Goal: Task Accomplishment & Management: Manage account settings

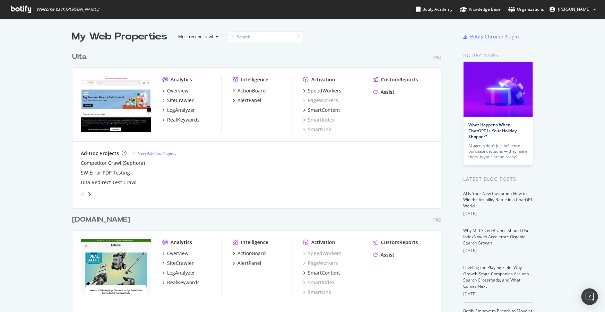
scroll to position [1420, 370]
click at [176, 110] on div "LogAnalyzer" at bounding box center [181, 110] width 28 height 7
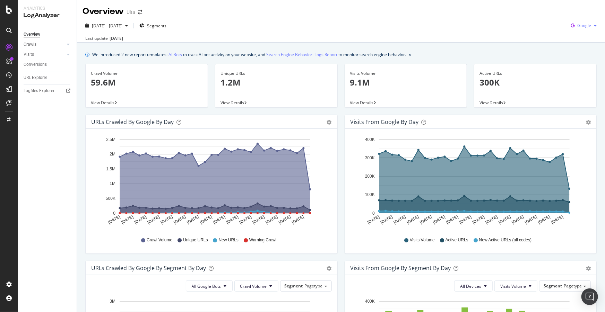
click at [574, 22] on div "Google" at bounding box center [584, 25] width 32 height 10
click at [580, 67] on span "OpenAI" at bounding box center [585, 65] width 26 height 6
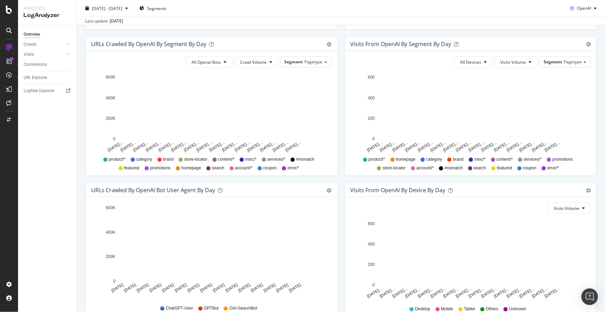
scroll to position [252, 0]
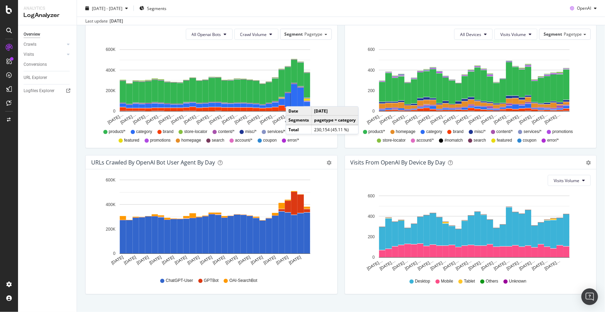
click at [293, 99] on rect "A chart." at bounding box center [294, 95] width 6 height 23
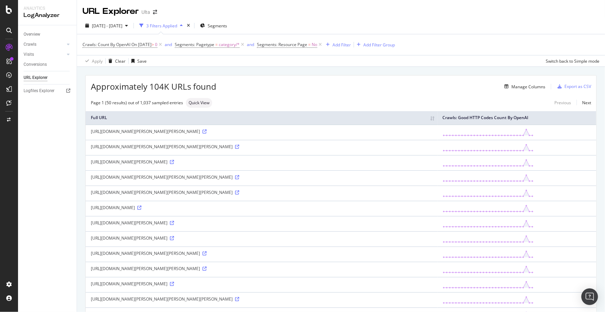
click at [282, 83] on div "Manage Columns" at bounding box center [380, 86] width 329 height 8
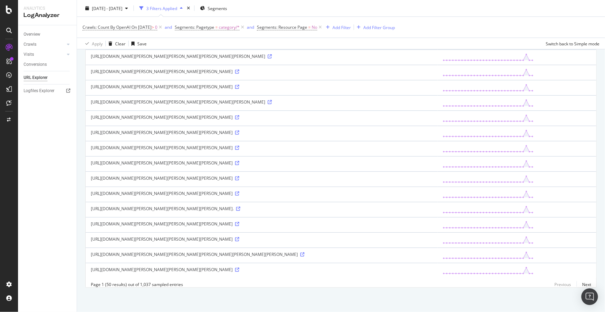
scroll to position [977, 0]
click at [235, 196] on icon at bounding box center [237, 194] width 4 height 4
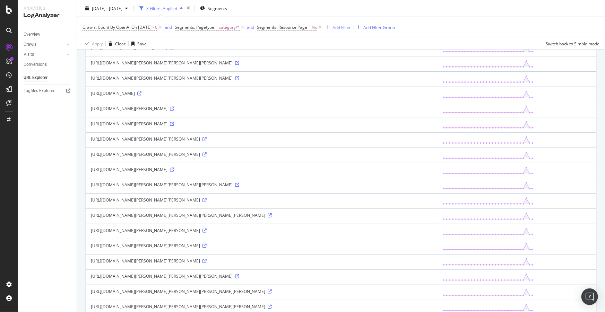
scroll to position [0, 0]
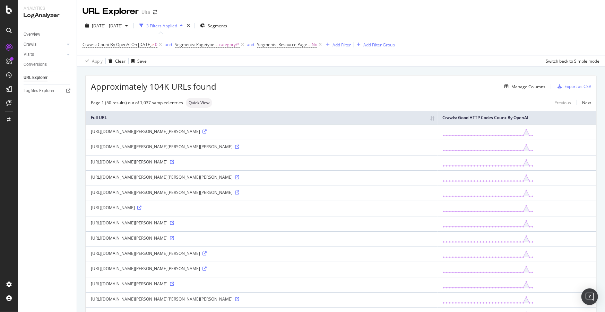
drag, startPoint x: 33, startPoint y: 35, endPoint x: 60, endPoint y: 49, distance: 30.7
click at [33, 35] on div "Overview" at bounding box center [32, 34] width 17 height 7
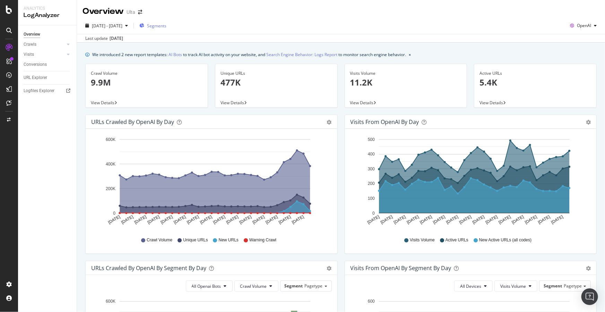
click at [166, 26] on span "Segments" at bounding box center [156, 26] width 19 height 6
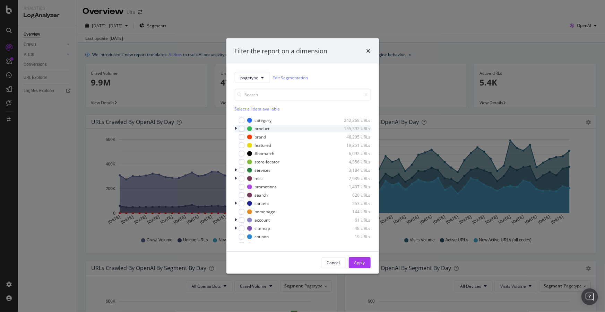
click at [236, 130] on icon "modal" at bounding box center [236, 129] width 2 height 4
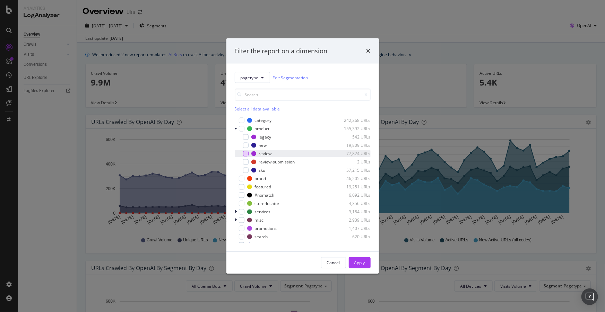
click at [246, 156] on div "modal" at bounding box center [246, 154] width 6 height 6
click at [358, 261] on div "Apply" at bounding box center [359, 263] width 11 height 6
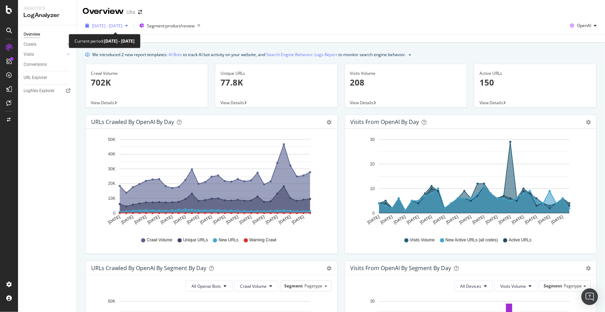
click at [122, 25] on span "2025 Jul. 15th - Aug. 13th" at bounding box center [107, 26] width 31 height 6
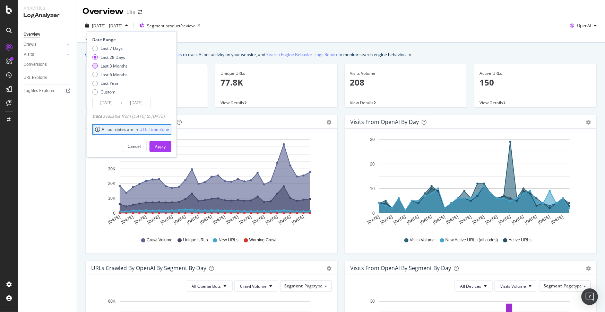
click at [101, 66] on div "Last 3 Months" at bounding box center [114, 66] width 27 height 6
type input "2025/05/14"
click at [166, 145] on div "Apply" at bounding box center [160, 147] width 11 height 6
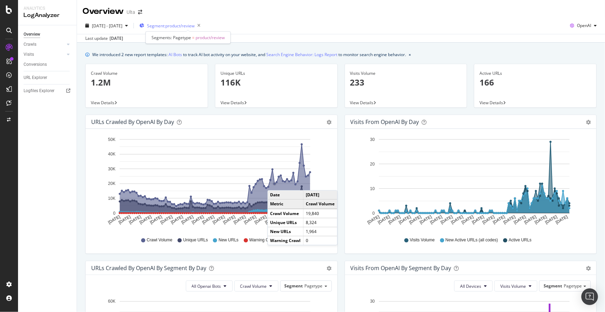
click at [183, 25] on span "Segment: product/review" at bounding box center [170, 26] width 47 height 6
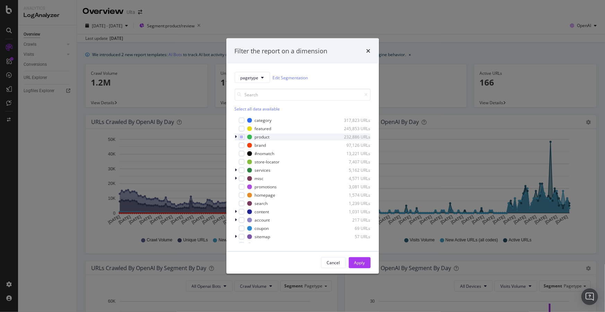
click at [235, 136] on icon "modal" at bounding box center [236, 137] width 2 height 4
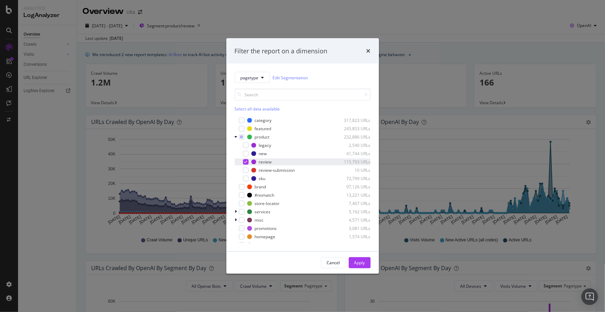
click at [245, 162] on icon "modal" at bounding box center [245, 161] width 3 height 3
click at [247, 176] on div "modal" at bounding box center [246, 179] width 6 height 6
click at [351, 261] on button "Apply" at bounding box center [360, 263] width 22 height 11
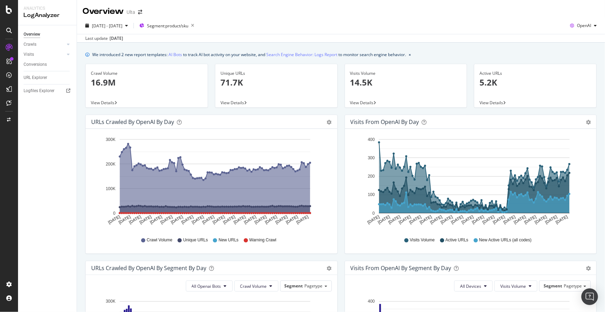
click at [341, 244] on div "Visits from OpenAI by day Area Table Hold CTRL while clicking to filter the rep…" at bounding box center [470, 188] width 259 height 146
click at [188, 25] on span "Segment: product/sku" at bounding box center [167, 26] width 41 height 6
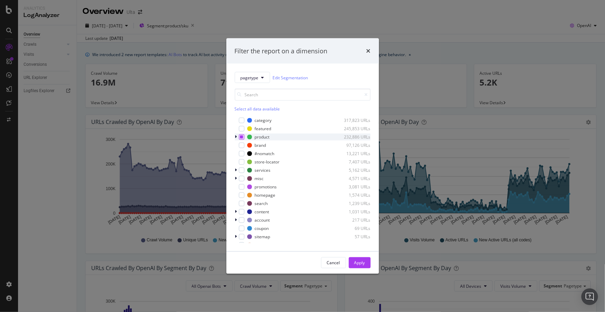
click at [243, 138] on icon "modal" at bounding box center [241, 137] width 3 height 3
click at [363, 259] on div "Apply" at bounding box center [359, 263] width 11 height 10
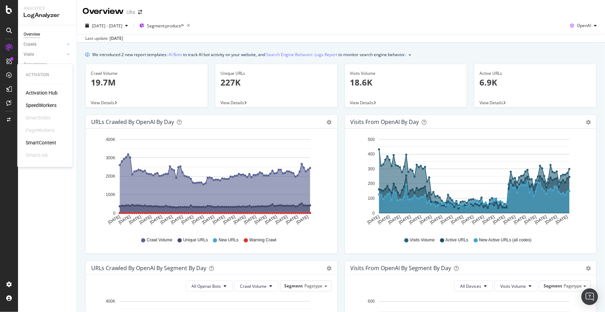
click at [38, 105] on div "SpeedWorkers" at bounding box center [41, 105] width 31 height 7
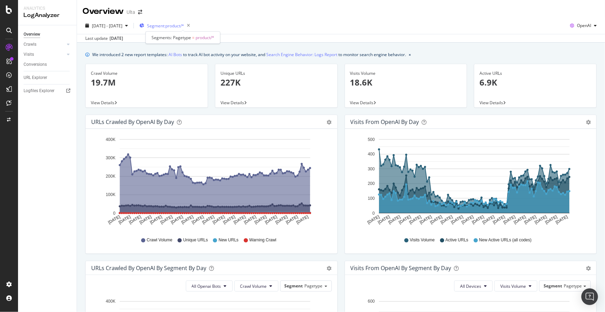
click at [184, 24] on span "Segment: product/*" at bounding box center [165, 26] width 37 height 6
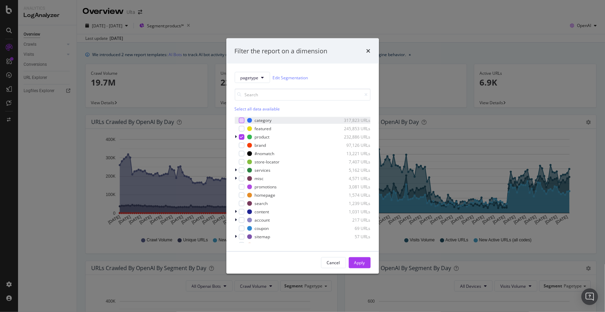
click at [239, 121] on div "modal" at bounding box center [242, 121] width 6 height 6
click at [241, 136] on icon "modal" at bounding box center [241, 137] width 3 height 3
click at [362, 264] on div "Apply" at bounding box center [359, 263] width 11 height 6
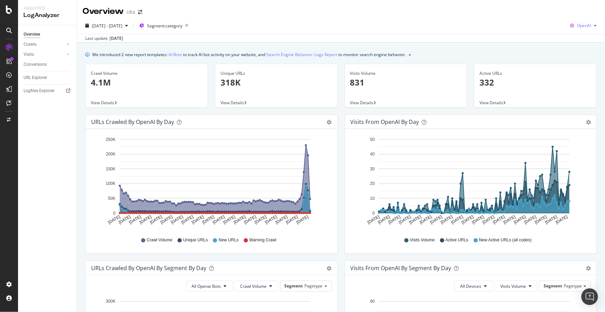
click at [580, 27] on span "OpenAI" at bounding box center [584, 26] width 14 height 6
click at [578, 43] on div "Google" at bounding box center [579, 39] width 48 height 10
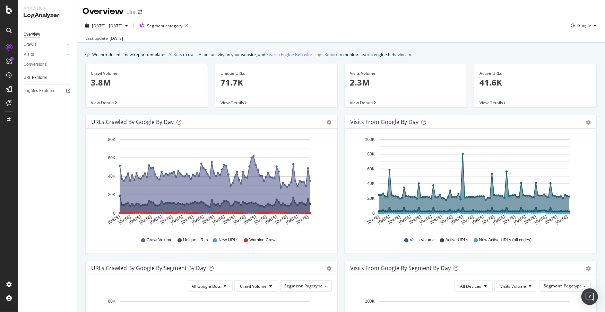
click at [35, 78] on div "URL Explorer" at bounding box center [36, 77] width 24 height 7
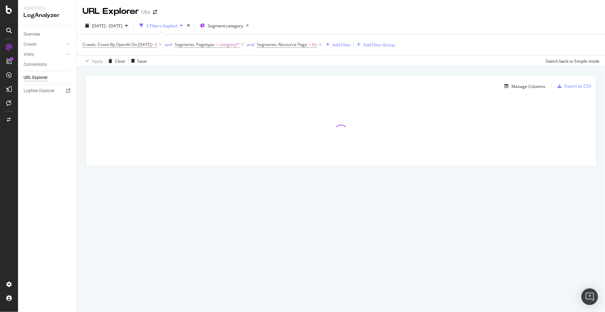
click at [347, 40] on div "Crawls: Count By OpenAI On 2025-06-10 > 0 and Segments: Pagetype = category/* a…" at bounding box center [238, 45] width 312 height 10
click at [349, 45] on div "Add Filter" at bounding box center [341, 45] width 18 height 6
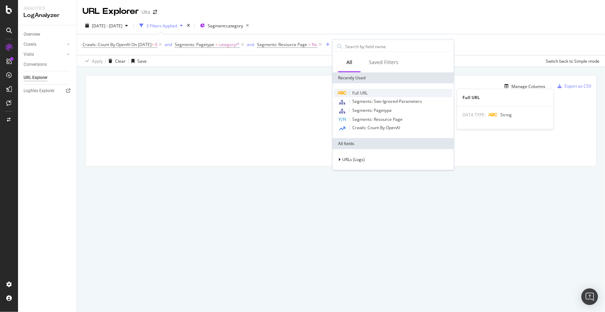
click at [364, 93] on span "Full URL" at bounding box center [359, 93] width 15 height 6
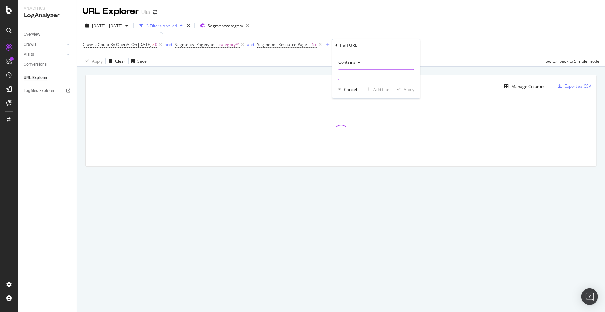
click at [358, 75] on input "text" at bounding box center [376, 74] width 76 height 11
type input "/shop/all/"
click at [406, 89] on div "Apply" at bounding box center [408, 89] width 11 height 6
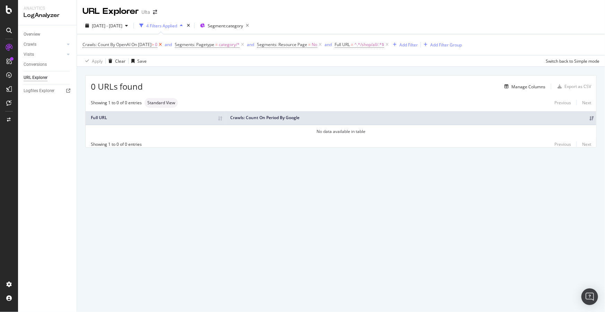
click at [163, 45] on icon at bounding box center [160, 44] width 6 height 7
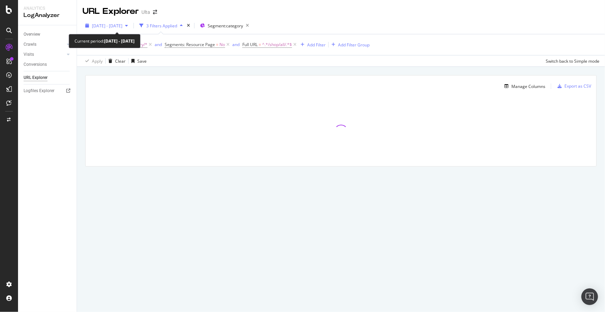
click at [111, 22] on div "2025 May. 14th - Aug. 13th" at bounding box center [106, 25] width 48 height 10
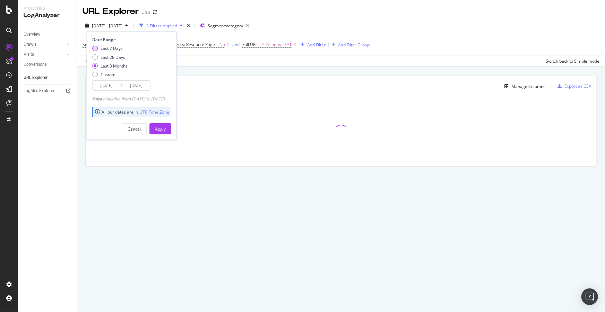
click at [111, 48] on div "Last 7 Days" at bounding box center [112, 48] width 22 height 6
type input "2025/08/07"
click at [166, 129] on div "Apply" at bounding box center [160, 129] width 11 height 6
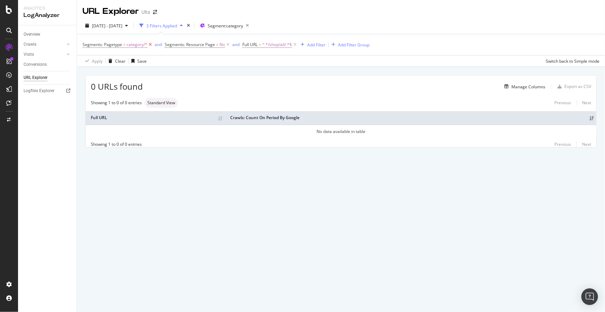
click at [150, 44] on icon at bounding box center [150, 44] width 6 height 7
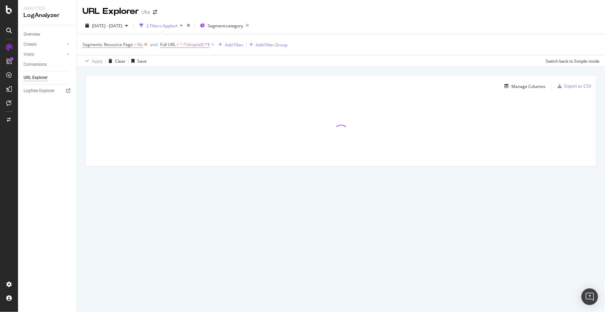
click at [146, 45] on icon at bounding box center [146, 44] width 6 height 7
click at [124, 46] on span "^.*/shop/all/.*$" at bounding box center [117, 45] width 30 height 10
click at [128, 73] on input "/shop/all/" at bounding box center [122, 73] width 66 height 11
click at [133, 74] on input "/shop/all/" at bounding box center [122, 73] width 66 height 11
type input "/shop/all"
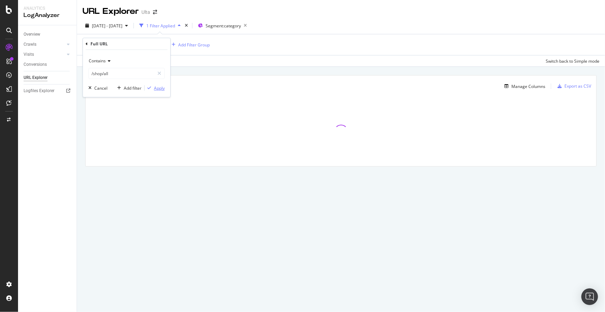
click at [160, 87] on div "Apply" at bounding box center [159, 88] width 11 height 6
click at [114, 46] on span "^.*/shop/all.*$" at bounding box center [116, 45] width 28 height 10
click at [159, 88] on div "Apply" at bounding box center [159, 88] width 11 height 6
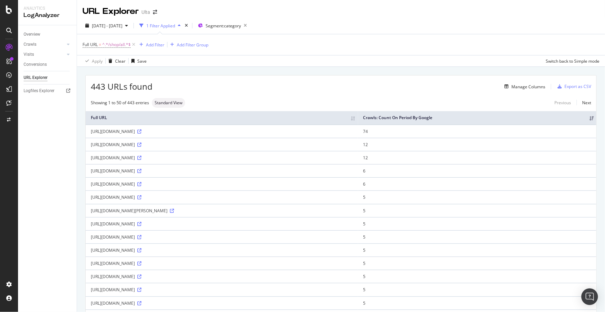
drag, startPoint x: 119, startPoint y: 135, endPoint x: 201, endPoint y: 138, distance: 82.2
click at [201, 134] on div "https://www.ulta.com/shop/all?minAmount=0&maxAmount=20" at bounding box center [222, 132] width 262 height 6
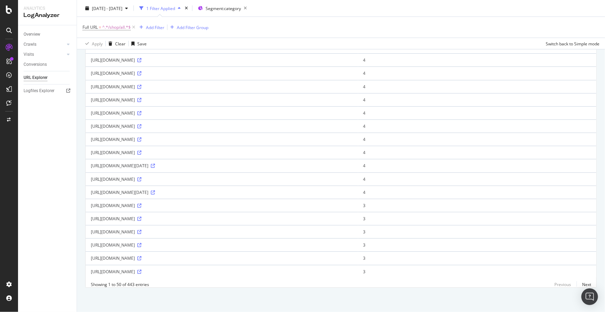
scroll to position [659, 0]
drag, startPoint x: 146, startPoint y: 240, endPoint x: 296, endPoint y: 232, distance: 151.0
click at [256, 244] on td "https://www.ulta.com/shop/all?CCID=et_pr_fy25wk21_friday_allplay_6am_pz_next&CI…" at bounding box center [222, 244] width 272 height 13
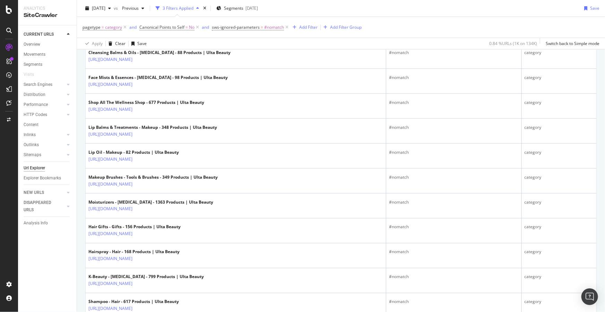
scroll to position [472, 0]
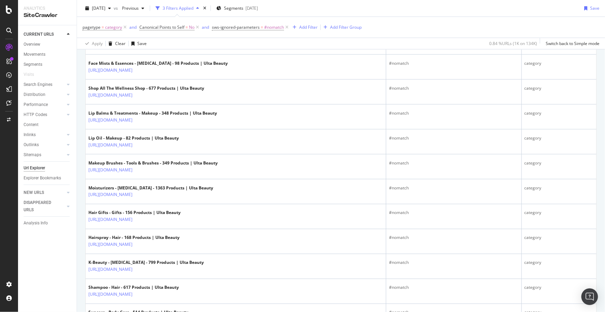
drag, startPoint x: 236, startPoint y: 185, endPoint x: 81, endPoint y: 183, distance: 154.6
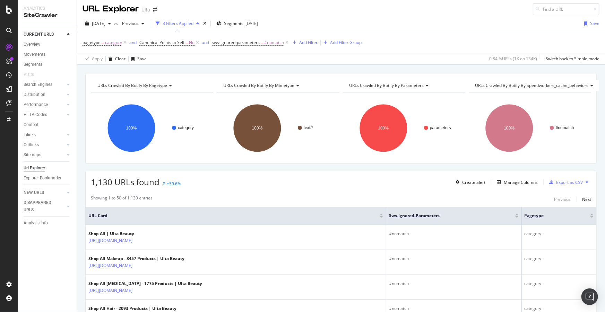
scroll to position [0, 0]
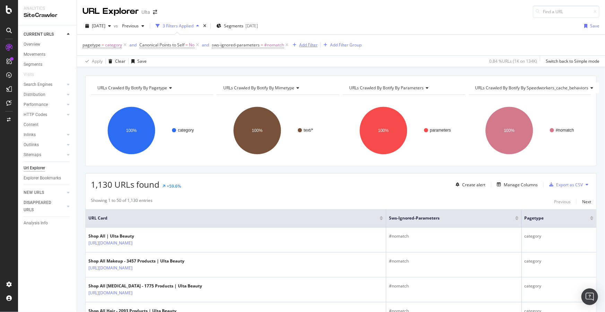
click at [305, 44] on div "Add Filter" at bounding box center [308, 45] width 18 height 6
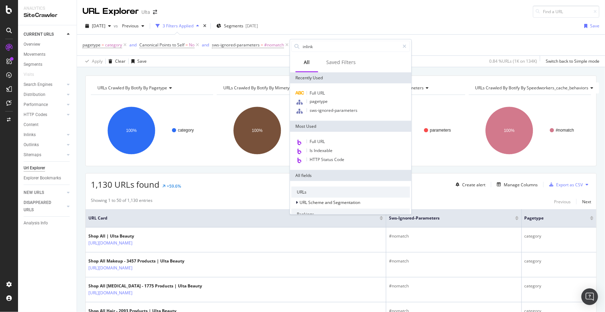
type input "inlinks"
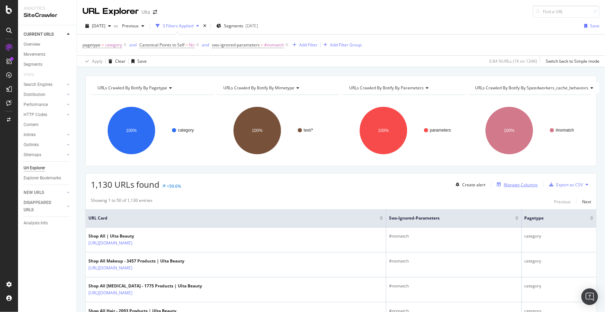
click at [508, 184] on div "Manage Columns" at bounding box center [521, 185] width 34 height 6
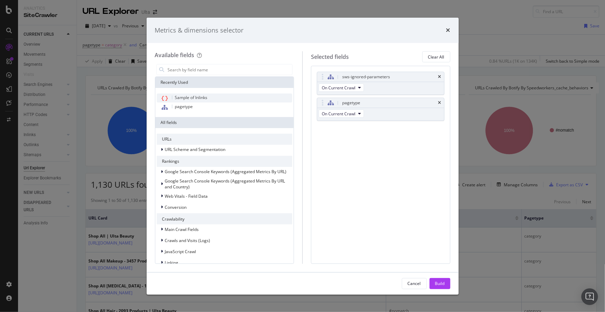
click at [194, 96] on span "Sample of Inlinks" at bounding box center [191, 98] width 33 height 6
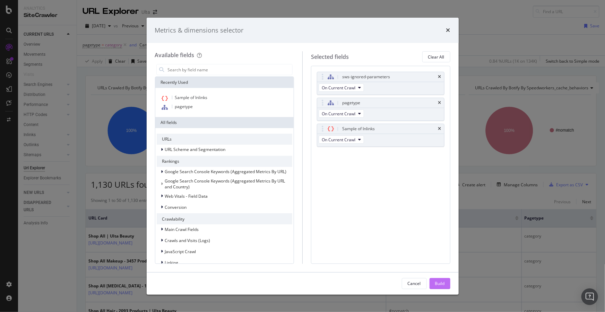
click at [441, 285] on div "Build" at bounding box center [440, 284] width 10 height 6
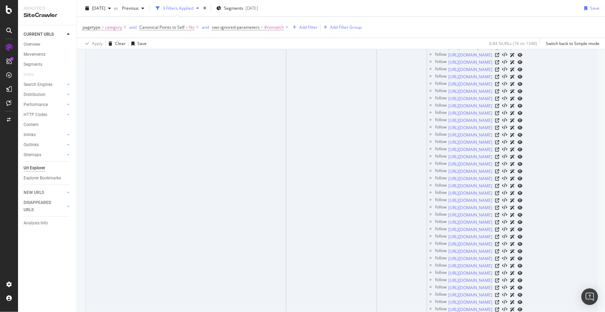
scroll to position [4443, 0]
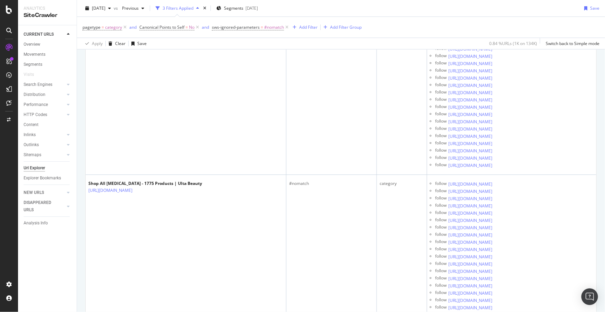
drag, startPoint x: 333, startPoint y: 176, endPoint x: 205, endPoint y: 3, distance: 214.8
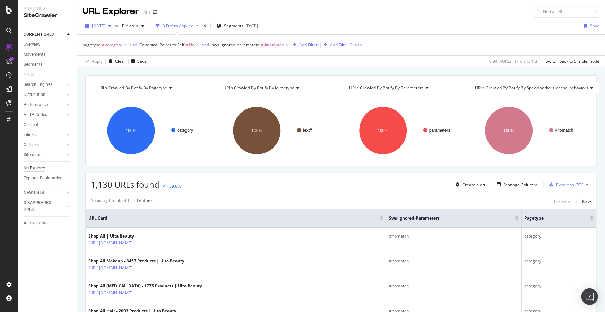
click at [105, 24] on span "[DATE]" at bounding box center [99, 26] width 14 height 6
click at [209, 178] on div "1,130 URLs found +59.6% Create alert Manage Columns Export as CSV" at bounding box center [341, 182] width 511 height 17
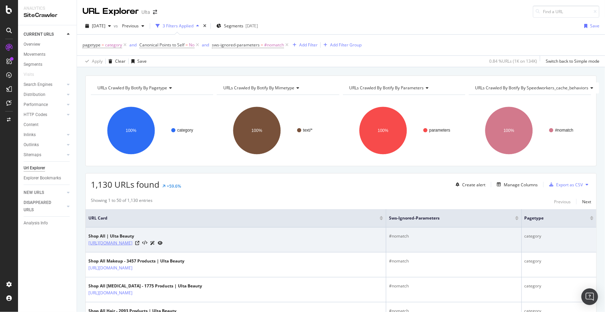
click at [132, 241] on link "https://www.ulta.com/shop/all?minAmount=0&maxAmount=20" at bounding box center [110, 243] width 44 height 7
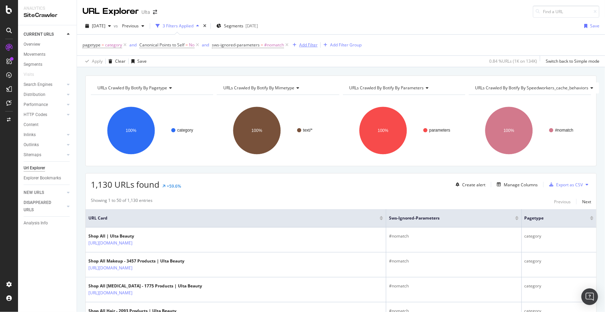
click at [306, 45] on div "Add Filter" at bounding box center [308, 45] width 18 height 6
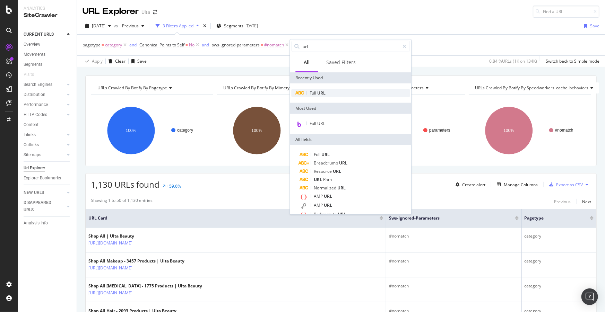
type input "url"
click at [318, 94] on span "URL" at bounding box center [321, 93] width 8 height 6
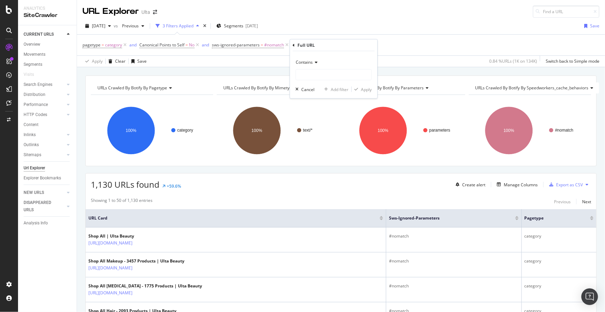
click at [305, 62] on span "Contains" at bounding box center [304, 62] width 17 height 6
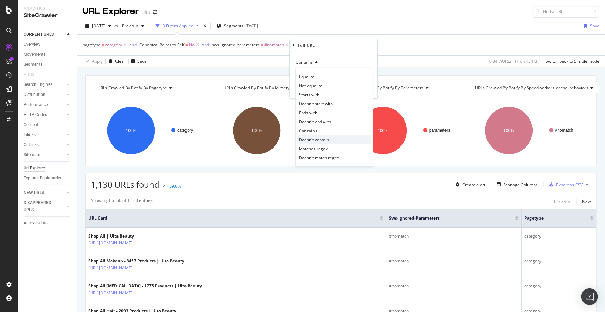
click at [317, 137] on span "Doesn't contain" at bounding box center [314, 140] width 30 height 6
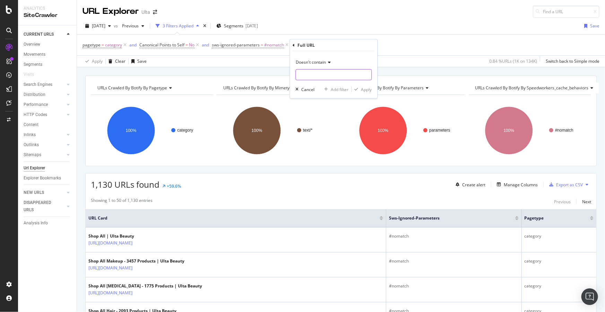
click at [305, 73] on input "text" at bounding box center [334, 74] width 76 height 11
type input "page="
click at [365, 91] on div "Apply" at bounding box center [366, 89] width 11 height 6
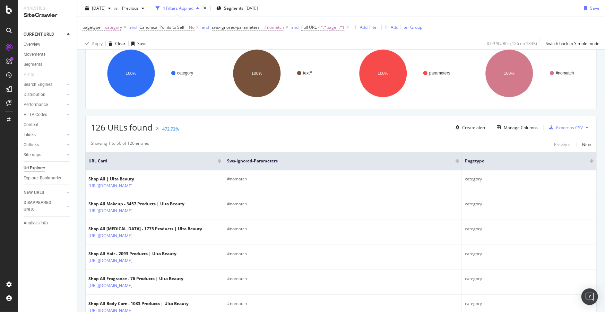
scroll to position [63, 0]
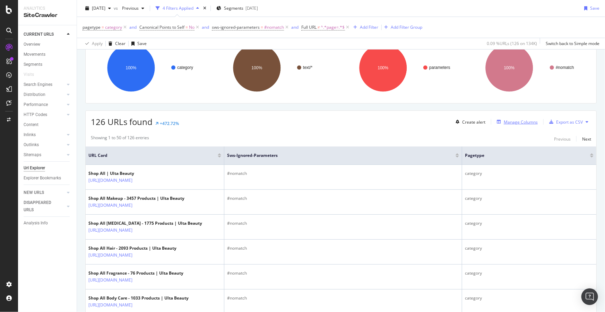
click at [504, 121] on div "Manage Columns" at bounding box center [521, 122] width 34 height 6
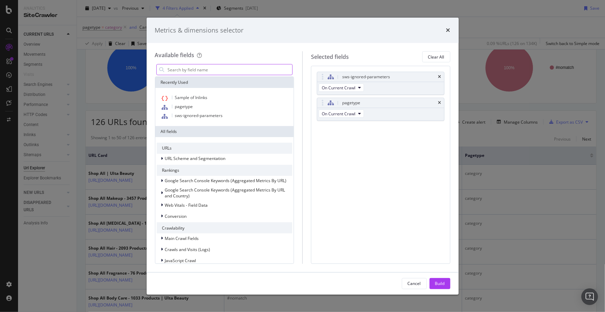
click at [201, 64] on input "modal" at bounding box center [229, 69] width 125 height 10
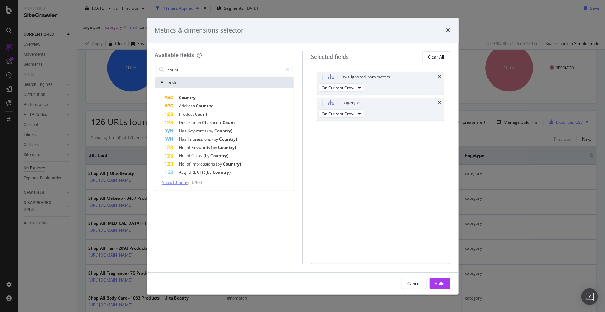
click at [179, 181] on span "Show 10 more" at bounding box center [175, 183] width 26 height 6
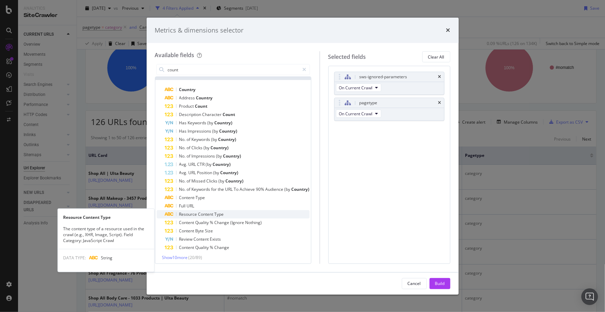
scroll to position [10, 0]
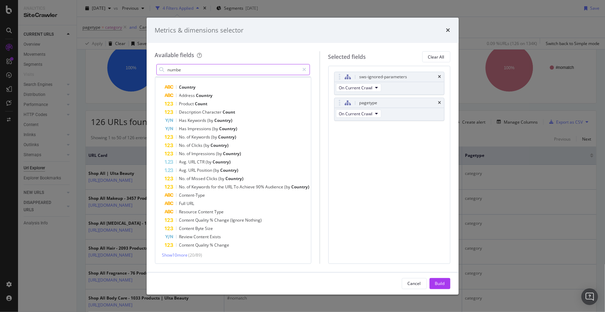
type input "number"
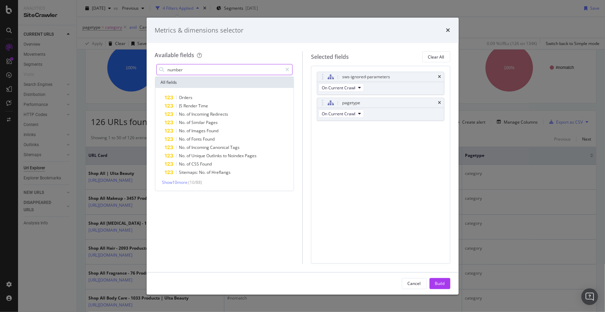
scroll to position [0, 0]
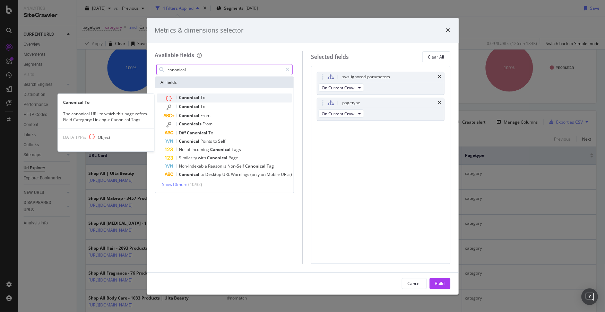
type input "canonical"
click at [201, 99] on span "To" at bounding box center [203, 98] width 5 height 6
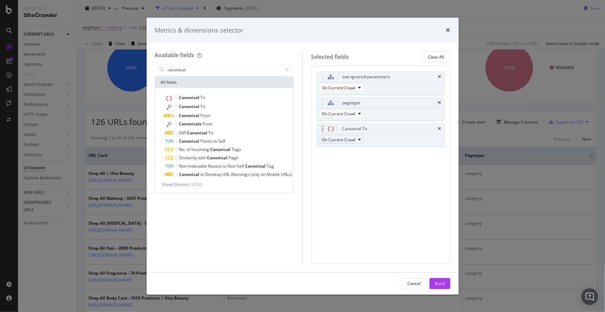
click at [350, 142] on span "On Current Crawl" at bounding box center [339, 140] width 34 height 6
click at [344, 167] on span "On Compared Crawl" at bounding box center [344, 165] width 39 height 6
click at [441, 285] on div "Build" at bounding box center [440, 284] width 10 height 6
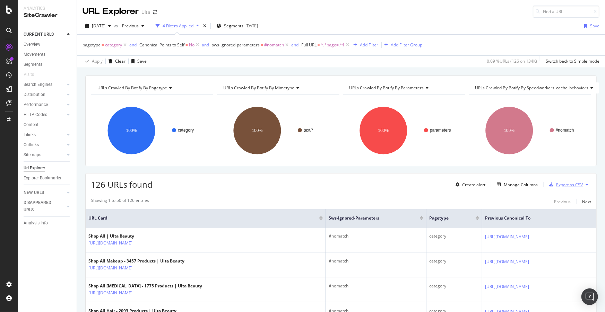
click at [563, 181] on div "Export as CSV" at bounding box center [564, 185] width 36 height 10
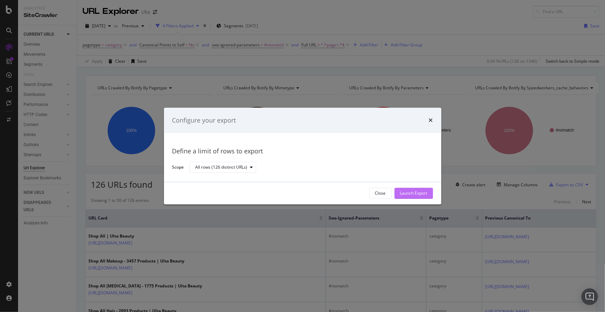
click at [408, 193] on div "Launch Export" at bounding box center [413, 194] width 27 height 6
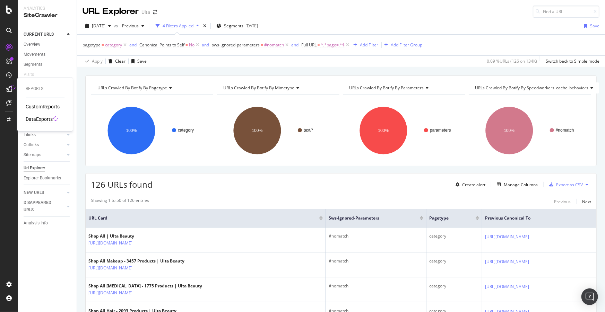
click at [45, 119] on div "DataExports" at bounding box center [39, 119] width 27 height 7
click at [569, 184] on div "Export as CSV" at bounding box center [569, 185] width 27 height 6
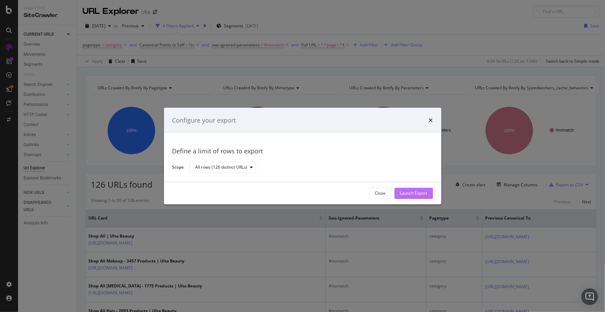
click at [415, 196] on div "Launch Export" at bounding box center [413, 194] width 27 height 6
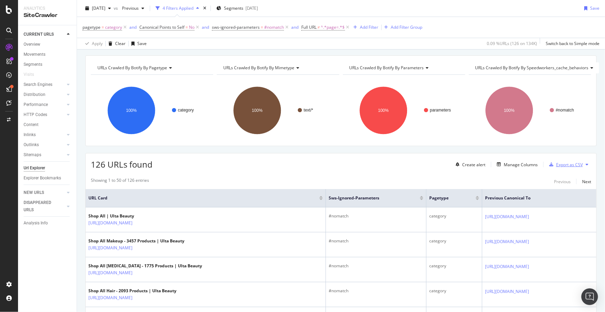
scroll to position [31, 0]
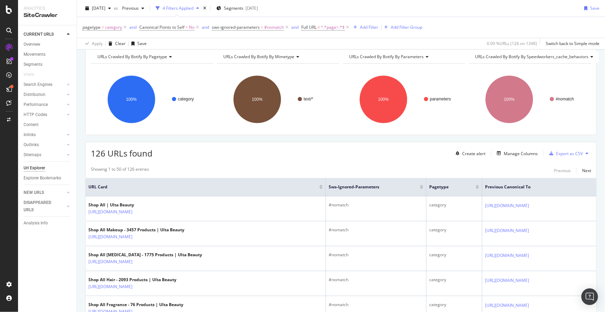
click at [585, 153] on icon at bounding box center [586, 153] width 3 height 4
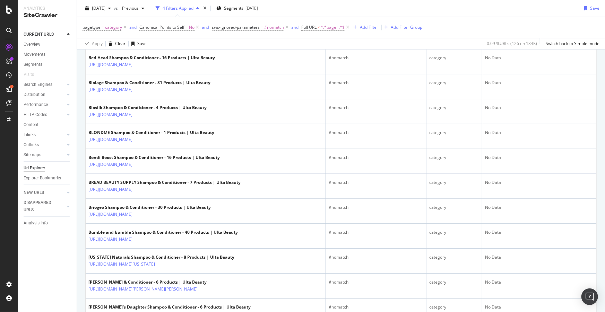
scroll to position [1301, 0]
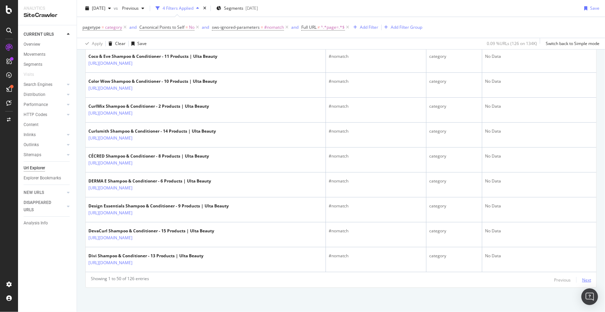
click at [583, 279] on div "Next" at bounding box center [586, 280] width 9 height 6
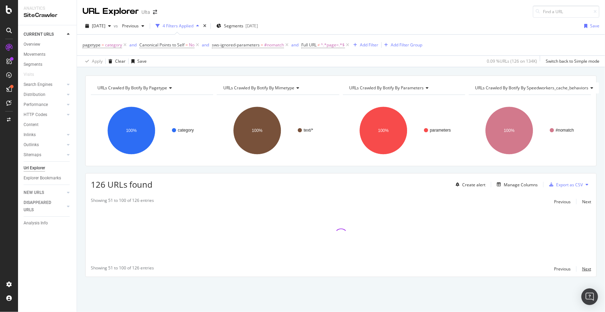
scroll to position [0, 0]
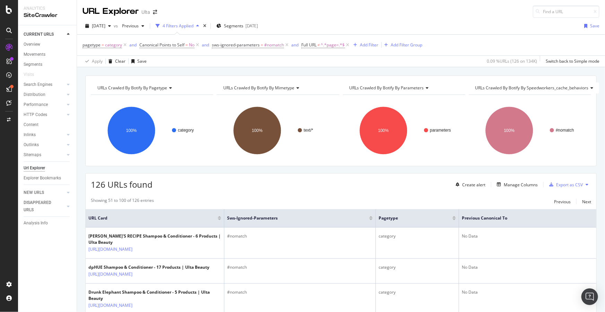
drag, startPoint x: 243, startPoint y: 90, endPoint x: 225, endPoint y: 17, distance: 74.7
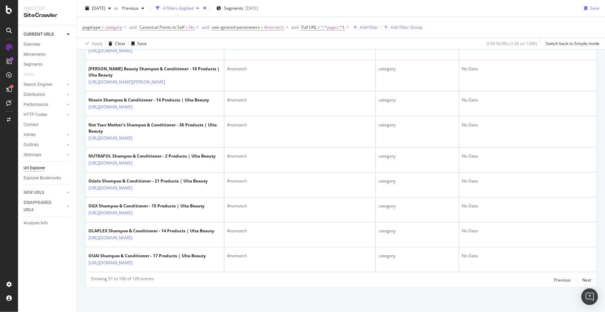
scroll to position [1630, 0]
click at [582, 276] on div "Next" at bounding box center [586, 280] width 9 height 8
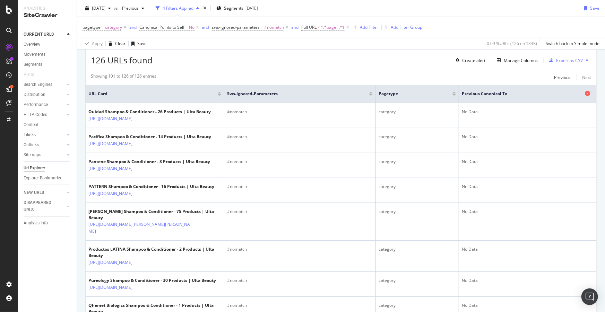
scroll to position [126, 0]
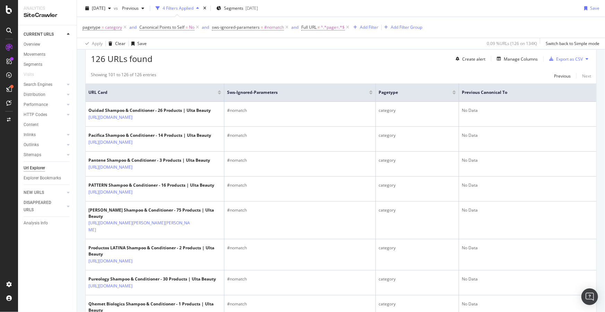
drag, startPoint x: 464, startPoint y: 215, endPoint x: 270, endPoint y: 69, distance: 242.4
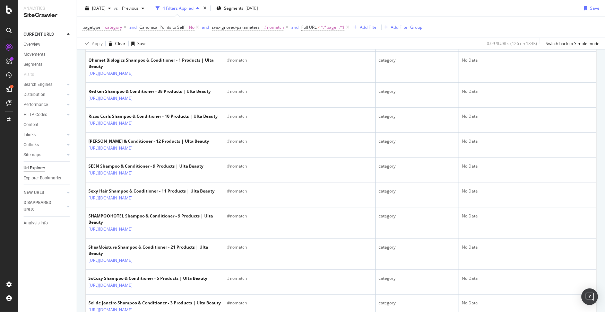
scroll to position [378, 0]
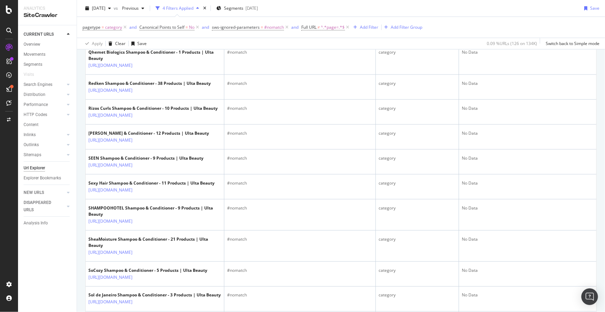
drag, startPoint x: 305, startPoint y: 239, endPoint x: 80, endPoint y: 239, distance: 225.0
click at [80, 239] on div "URLs Crawled By Botify By pagetype Chart (by Value) Table Expand Export as CSV …" at bounding box center [341, 137] width 528 height 879
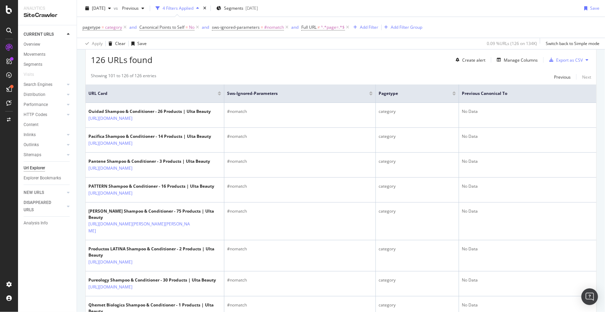
scroll to position [0, 0]
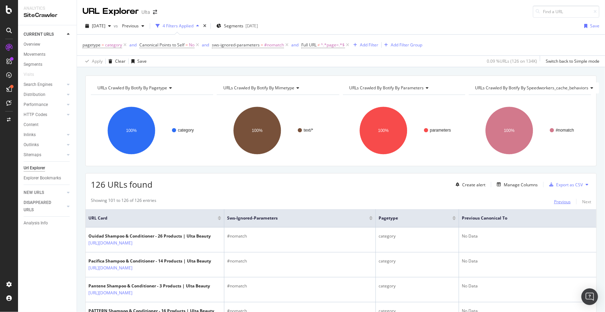
click at [558, 201] on div "Previous" at bounding box center [562, 202] width 17 height 6
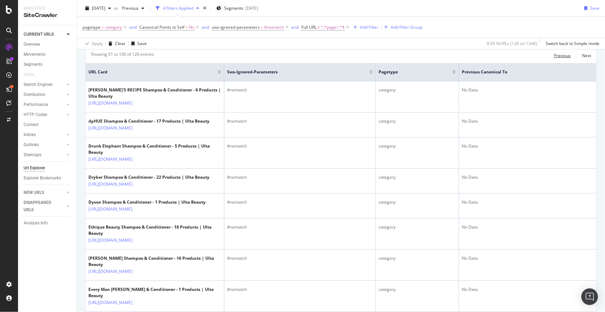
scroll to position [55, 0]
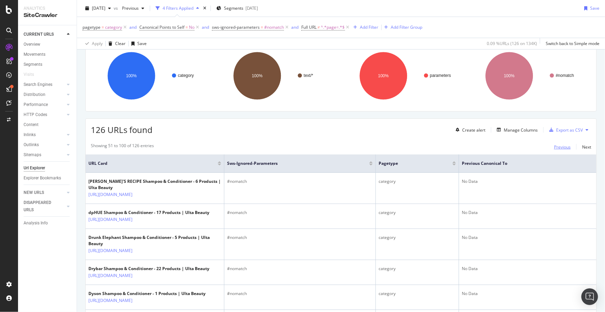
click at [558, 147] on div "Previous" at bounding box center [562, 147] width 17 height 6
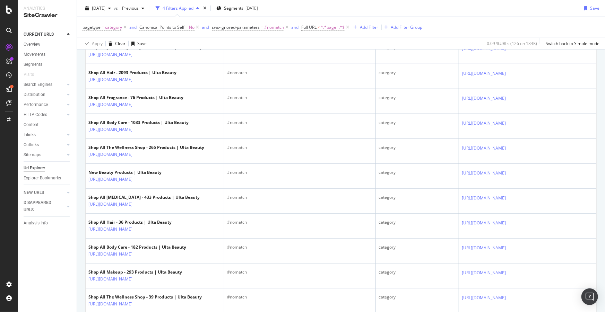
scroll to position [252, 0]
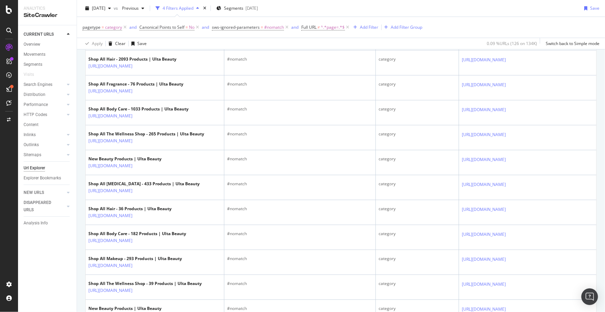
drag, startPoint x: 286, startPoint y: 201, endPoint x: 80, endPoint y: 189, distance: 206.6
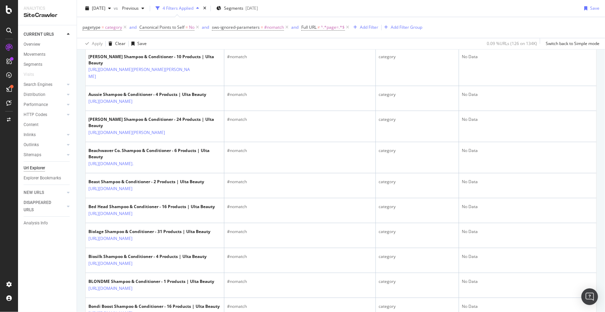
scroll to position [756, 0]
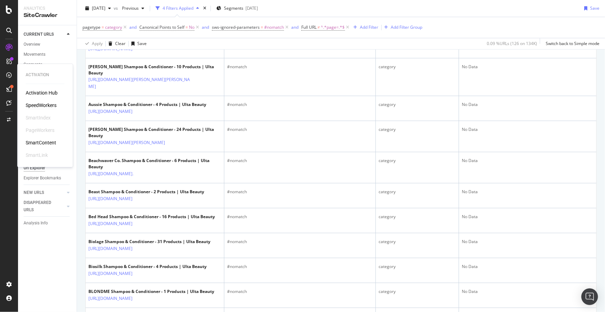
click at [51, 107] on div "SpeedWorkers" at bounding box center [41, 105] width 31 height 7
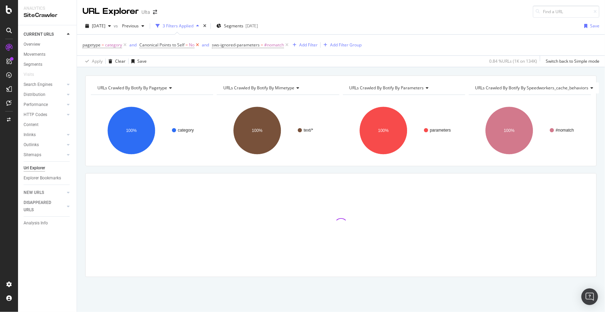
click at [198, 45] on icon at bounding box center [197, 45] width 6 height 7
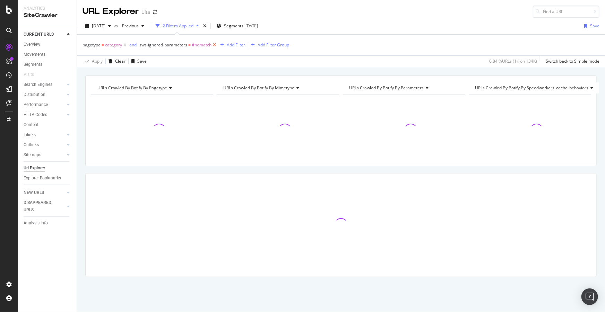
click at [214, 44] on icon at bounding box center [214, 45] width 6 height 7
click at [124, 44] on icon at bounding box center [125, 45] width 6 height 7
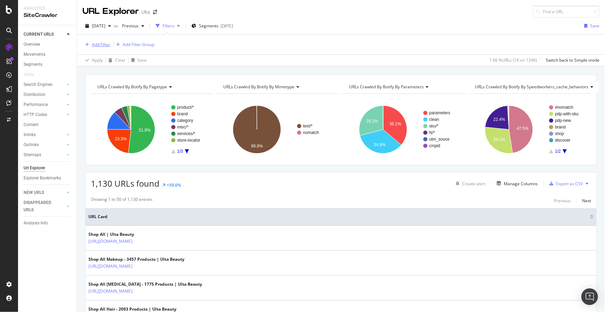
click at [97, 44] on div "Add Filter" at bounding box center [101, 45] width 18 height 6
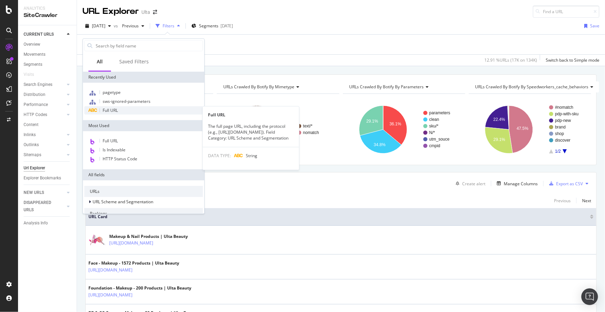
click at [116, 112] on span "Full URL" at bounding box center [110, 110] width 15 height 6
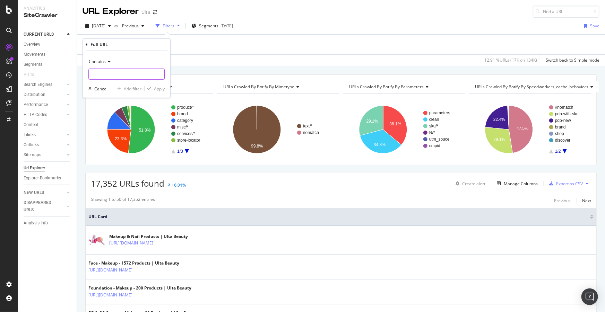
click at [119, 79] on input "text" at bounding box center [127, 74] width 76 height 11
type input "/shop/all"
click at [158, 88] on div "Apply" at bounding box center [159, 89] width 11 height 6
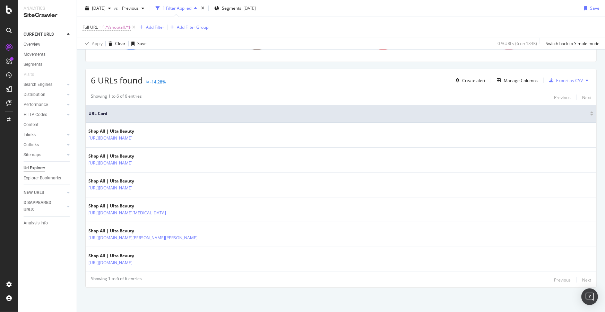
scroll to position [86, 0]
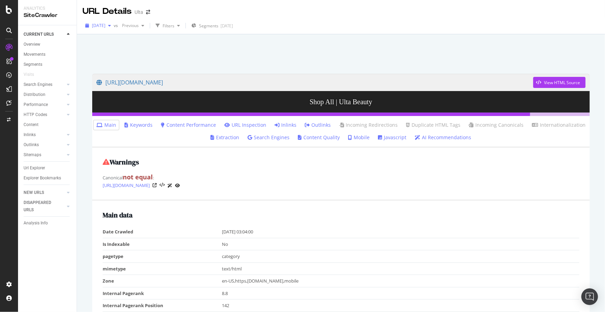
click at [105, 25] on span "[DATE]" at bounding box center [99, 26] width 14 height 6
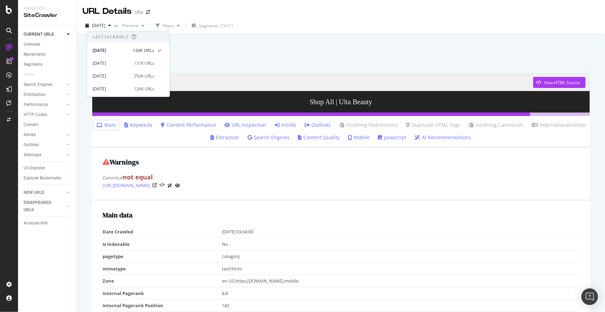
click at [285, 123] on link "Inlinks" at bounding box center [286, 125] width 22 height 7
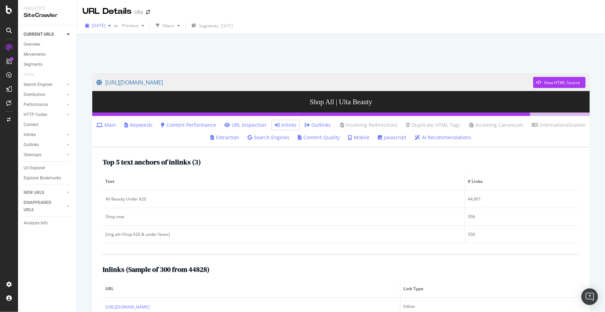
click at [105, 24] on span "[DATE]" at bounding box center [99, 26] width 14 height 6
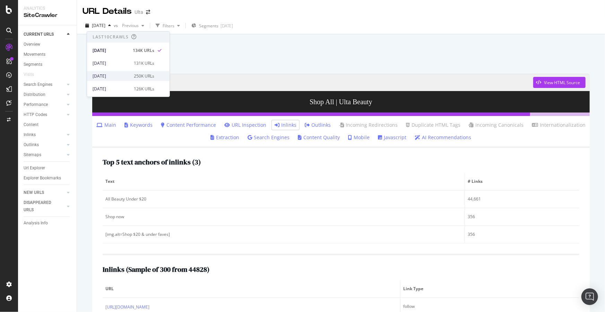
click at [114, 76] on div "2025 Jul. 30th" at bounding box center [111, 76] width 37 height 6
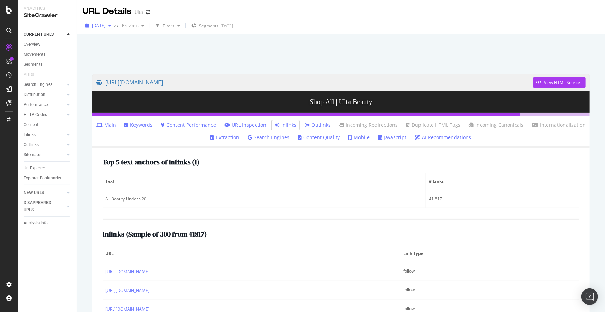
click at [105, 28] on span "2025 Jul. 30th" at bounding box center [99, 26] width 14 height 6
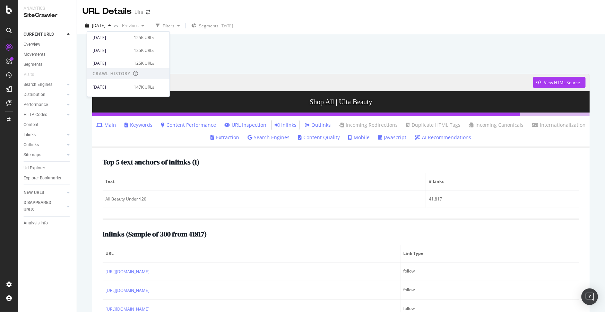
scroll to position [126, 0]
click at [114, 68] on div "2025 Jun. 4th 147K URLs" at bounding box center [128, 64] width 82 height 10
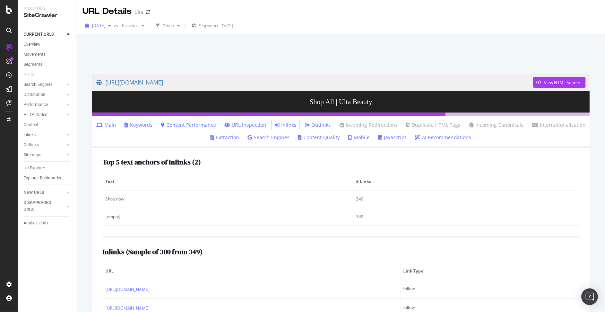
click at [105, 27] on span "2025 Jun. 4th" at bounding box center [99, 26] width 14 height 6
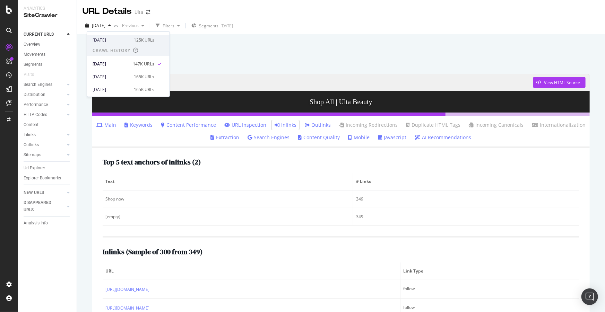
scroll to position [94, 0]
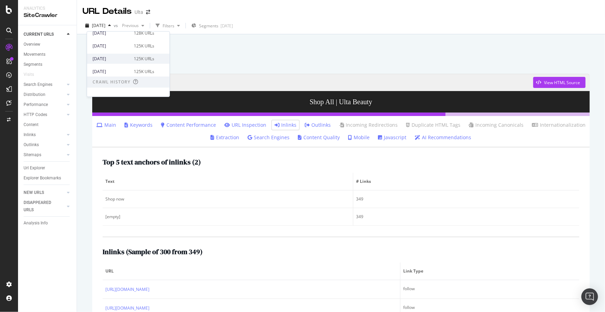
click at [113, 56] on div "2025 Jun. 18th" at bounding box center [111, 59] width 37 height 6
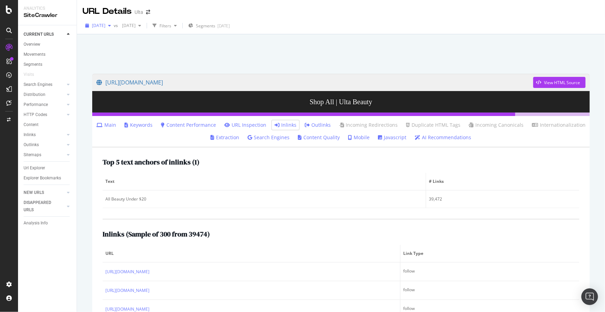
click at [105, 24] on span "2025 Jun. 18th" at bounding box center [99, 26] width 14 height 6
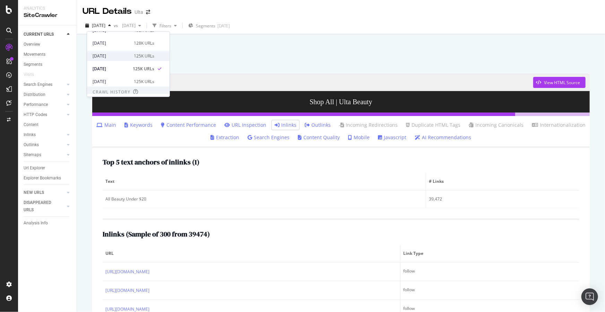
scroll to position [94, 0]
click at [111, 67] on div "2025 Jun. 11th 125K URLs" at bounding box center [128, 72] width 82 height 10
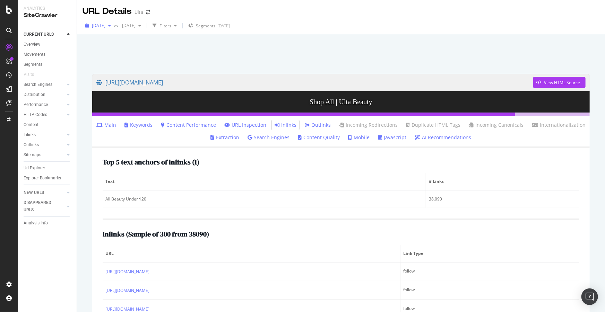
click at [105, 28] on span "2025 Jun. 11th" at bounding box center [99, 26] width 14 height 6
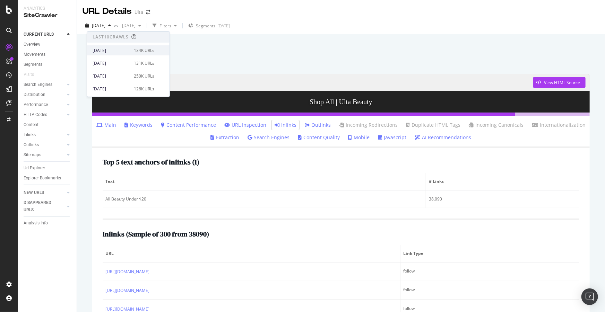
click at [118, 52] on div "2025 Aug. 13th" at bounding box center [111, 50] width 37 height 6
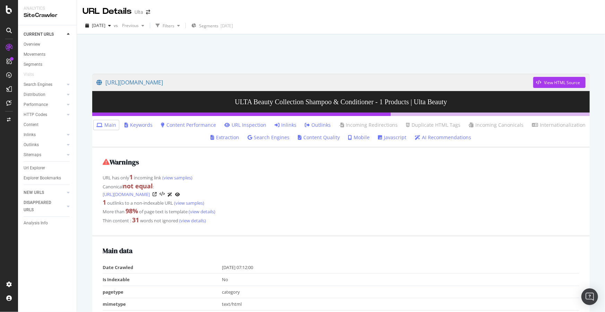
click at [284, 125] on link "Inlinks" at bounding box center [286, 125] width 22 height 7
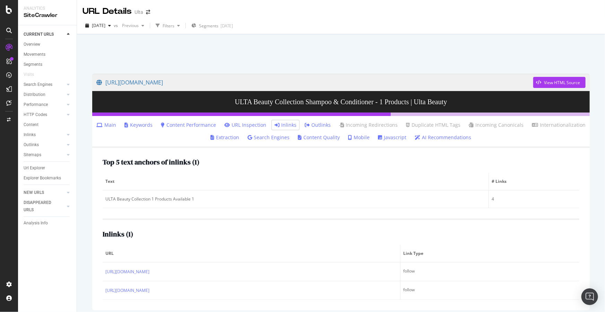
scroll to position [29, 0]
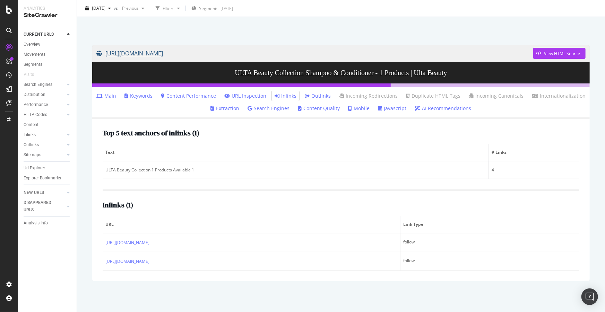
drag, startPoint x: 90, startPoint y: 50, endPoint x: 246, endPoint y: 55, distance: 155.7
click at [246, 55] on div "[URL][DOMAIN_NAME] View HTML Source ULTA Beauty Collection Shampoo & Conditione…" at bounding box center [340, 163] width 511 height 251
copy link "[URL][DOMAIN_NAME]"
click at [31, 168] on div "Url Explorer" at bounding box center [34, 168] width 21 height 7
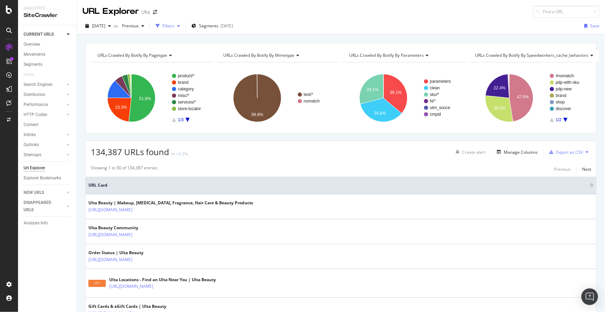
click at [183, 22] on div "Filters" at bounding box center [168, 26] width 30 height 10
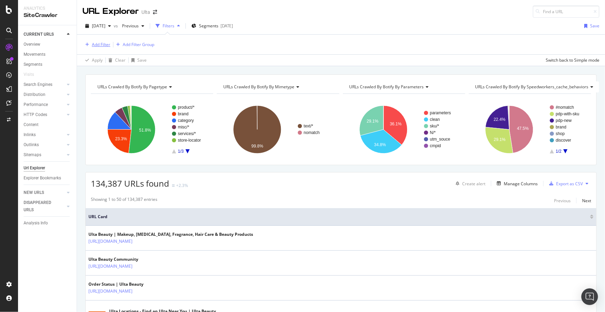
click at [101, 41] on div "Add Filter" at bounding box center [96, 45] width 28 height 8
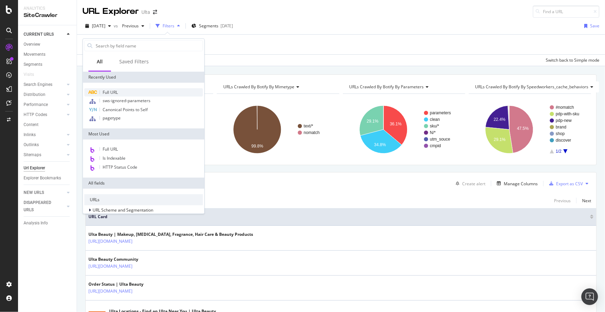
click at [119, 92] on div "Full URL" at bounding box center [143, 92] width 119 height 8
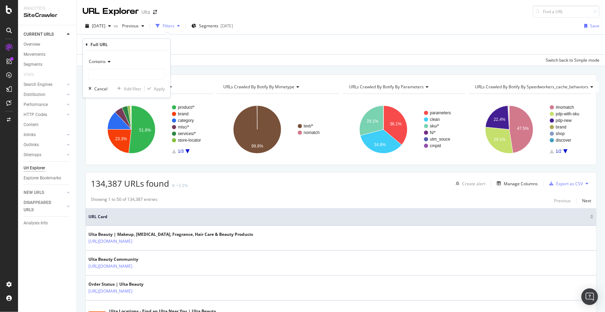
click at [113, 67] on div "Contains" at bounding box center [126, 68] width 76 height 24
click at [117, 72] on input "text" at bounding box center [127, 74] width 76 height 11
paste input "[URL][DOMAIN_NAME]"
type input "[URL][DOMAIN_NAME]"
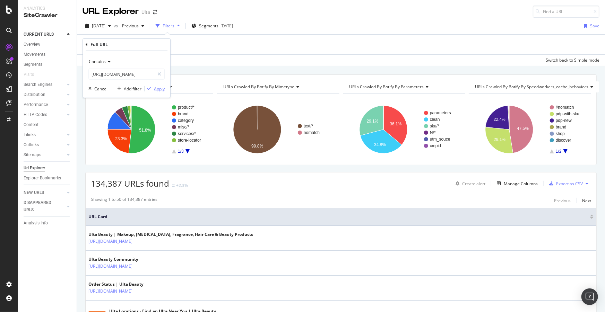
scroll to position [0, 0]
click at [160, 86] on div "Apply" at bounding box center [159, 89] width 11 height 6
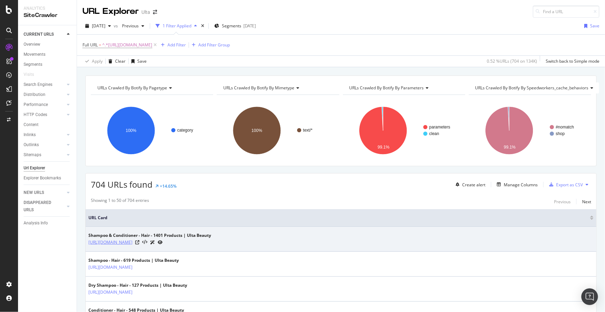
click at [132, 243] on link "[URL][DOMAIN_NAME]" at bounding box center [110, 242] width 44 height 7
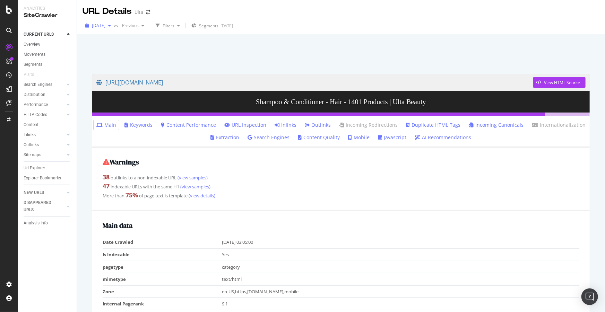
click at [105, 25] on span "[DATE]" at bounding box center [99, 26] width 14 height 6
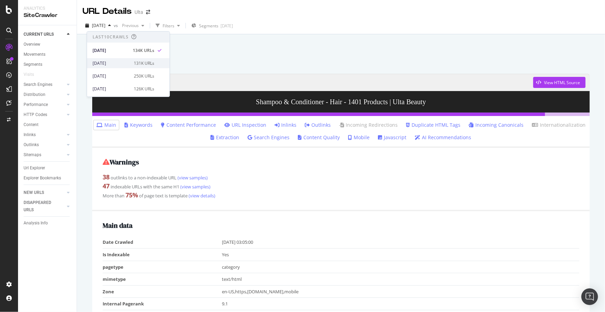
click at [112, 60] on div "[DATE]" at bounding box center [111, 63] width 37 height 6
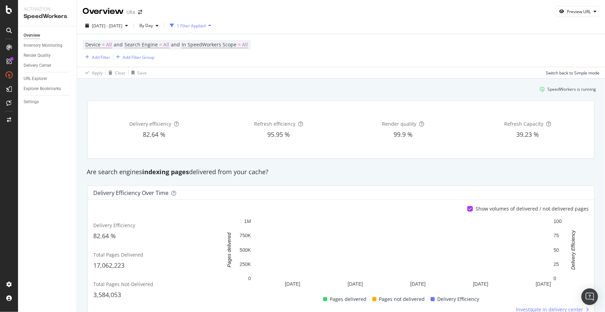
scroll to position [31, 0]
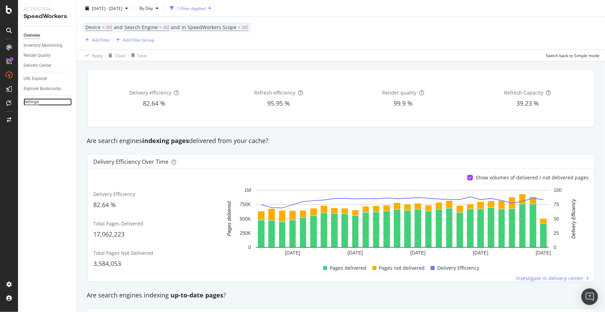
click at [35, 103] on div "Settings" at bounding box center [31, 101] width 15 height 7
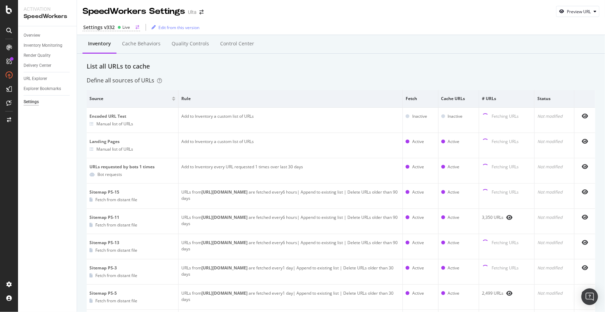
click at [102, 28] on div "Settings v332" at bounding box center [99, 27] width 32 height 7
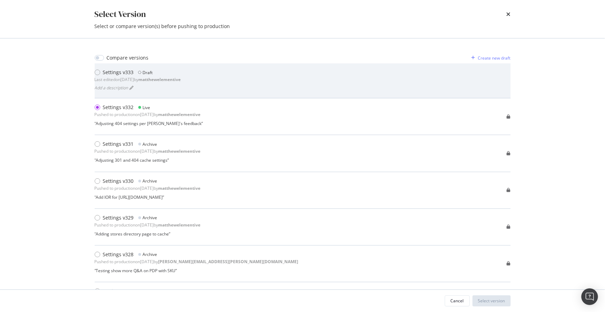
click at [104, 77] on div "Last edited on [DATE] by matthewelementive" at bounding box center [138, 80] width 86 height 6
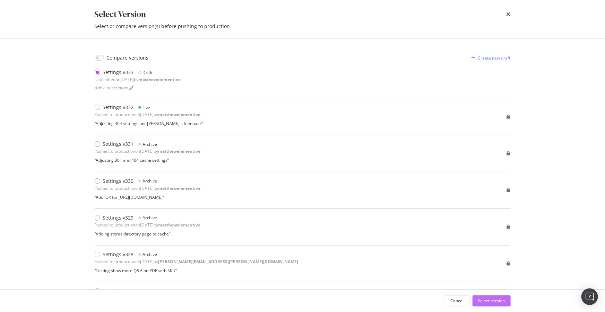
click at [487, 301] on div "Select version" at bounding box center [491, 301] width 27 height 6
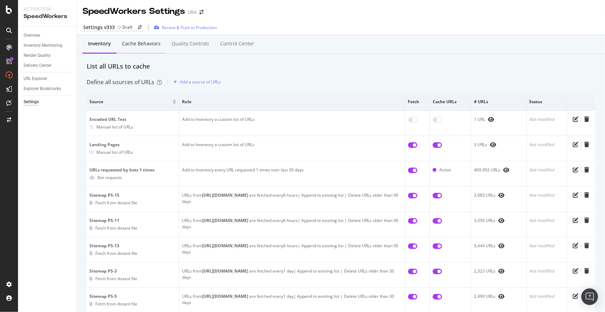
click at [148, 43] on div "Cache behaviors" at bounding box center [141, 43] width 38 height 7
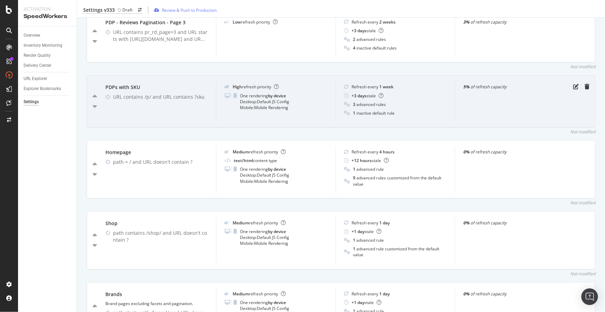
scroll to position [378, 0]
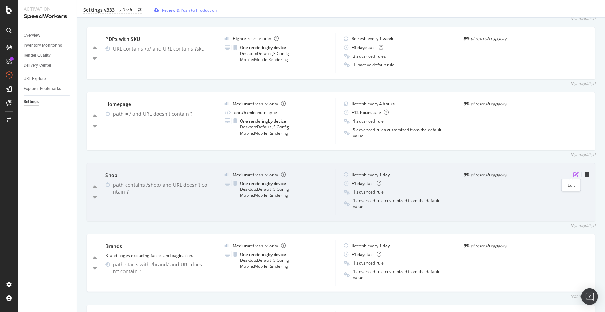
click at [573, 176] on icon "pen-to-square" at bounding box center [576, 175] width 6 height 6
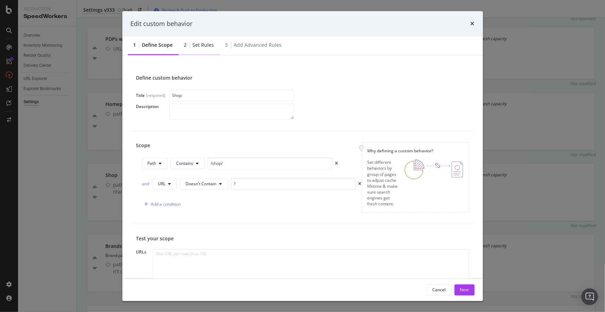
click at [201, 47] on div "Set rules" at bounding box center [203, 45] width 21 height 7
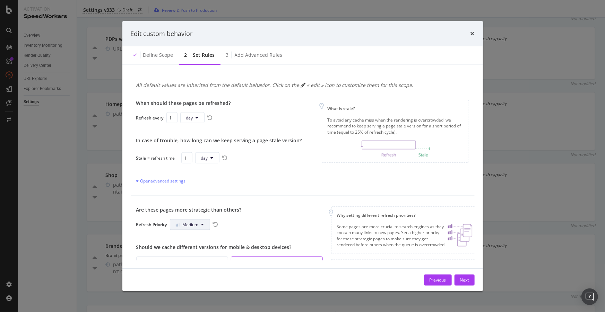
click at [194, 225] on span "Medium" at bounding box center [191, 225] width 16 height 6
click at [188, 267] on div "High" at bounding box center [184, 264] width 27 height 10
click at [462, 284] on div "Next" at bounding box center [464, 280] width 9 height 10
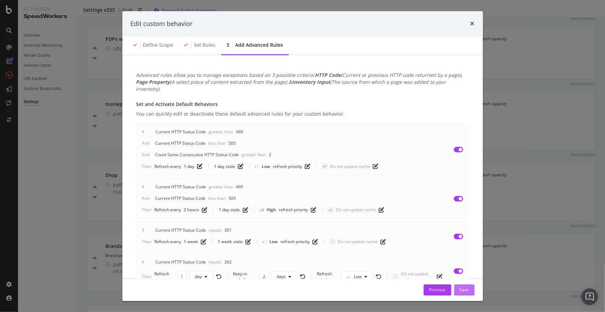
click at [466, 290] on div "Save" at bounding box center [464, 290] width 9 height 6
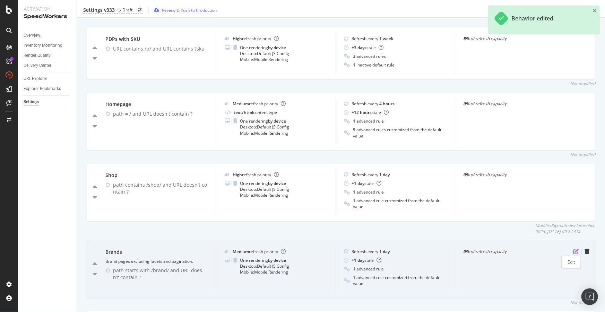
click at [573, 250] on icon "pen-to-square" at bounding box center [576, 252] width 6 height 6
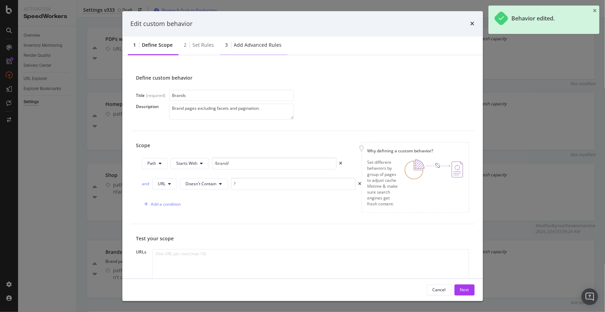
click at [247, 42] on div "Add advanced rules" at bounding box center [258, 45] width 48 height 7
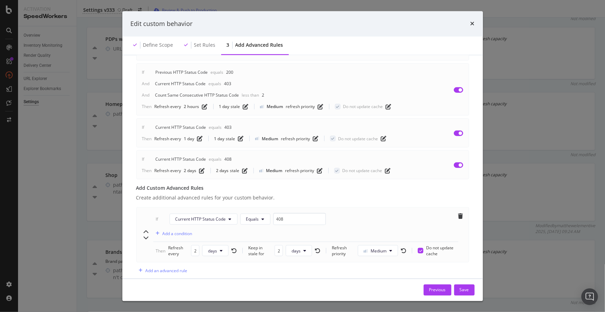
scroll to position [361, 0]
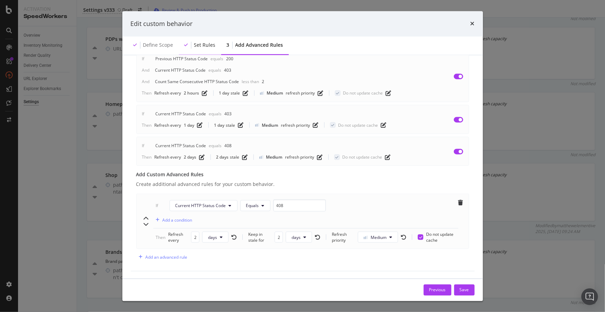
click at [195, 47] on div "Set rules" at bounding box center [204, 45] width 21 height 7
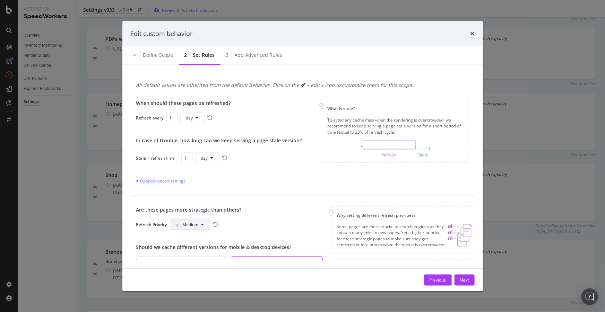
click at [197, 226] on span "Medium" at bounding box center [191, 225] width 16 height 6
click at [184, 262] on span "High" at bounding box center [184, 264] width 16 height 6
click at [464, 279] on div "Next" at bounding box center [464, 280] width 9 height 6
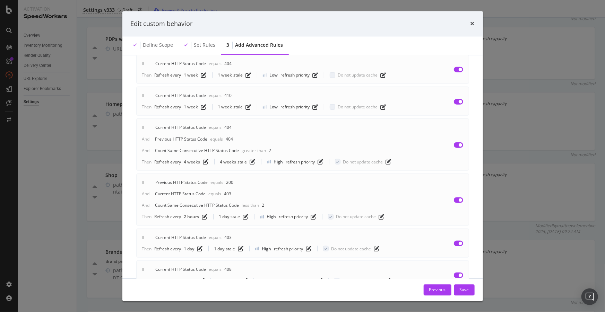
scroll to position [361, 0]
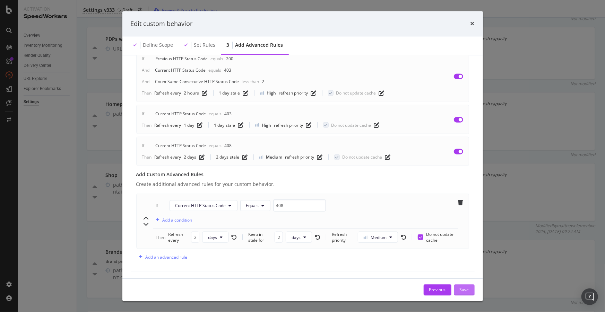
click at [462, 291] on div "Save" at bounding box center [464, 290] width 9 height 6
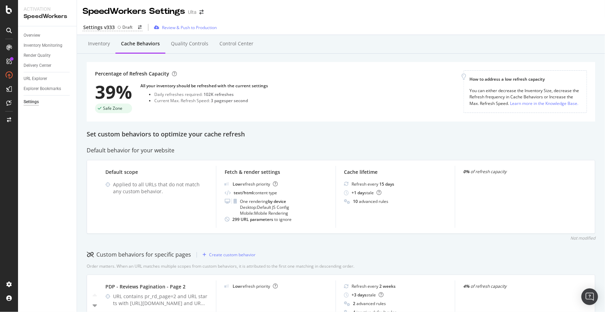
scroll to position [0, 0]
drag, startPoint x: 315, startPoint y: 122, endPoint x: 262, endPoint y: 136, distance: 54.9
click at [262, 136] on div "Set custom behaviors to optimize your cache refresh" at bounding box center [341, 134] width 508 height 9
